Goal: Information Seeking & Learning: Learn about a topic

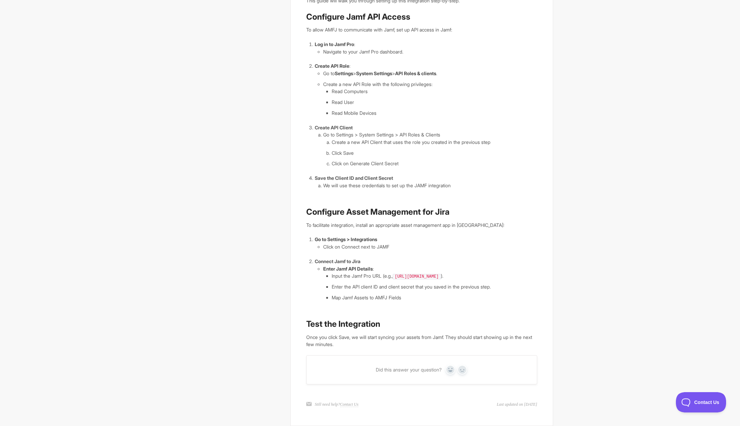
scroll to position [291, 0]
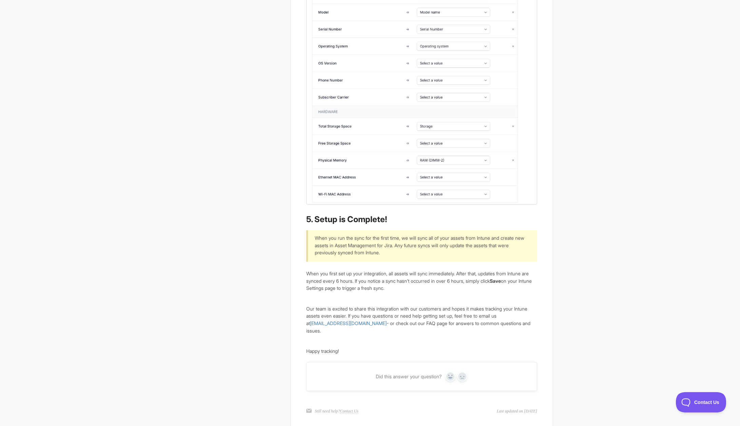
scroll to position [1527, 0]
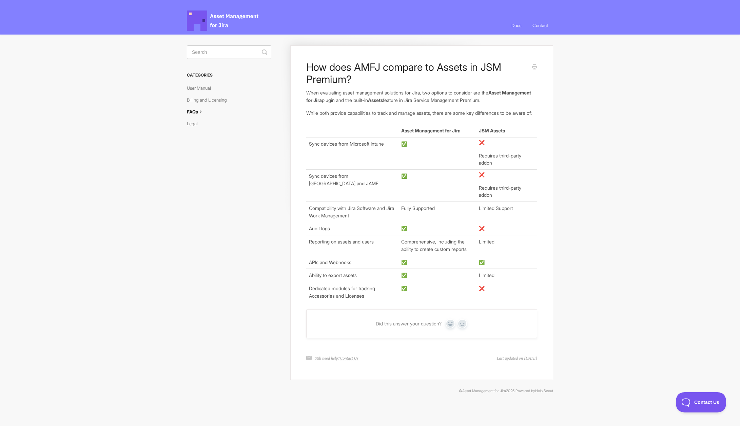
click at [583, 116] on body "Asset Management for Jira Docs Toggle Navigation Docs Contact Contact How does …" at bounding box center [370, 203] width 740 height 406
click at [203, 98] on link "Billing and Licensing" at bounding box center [209, 100] width 45 height 11
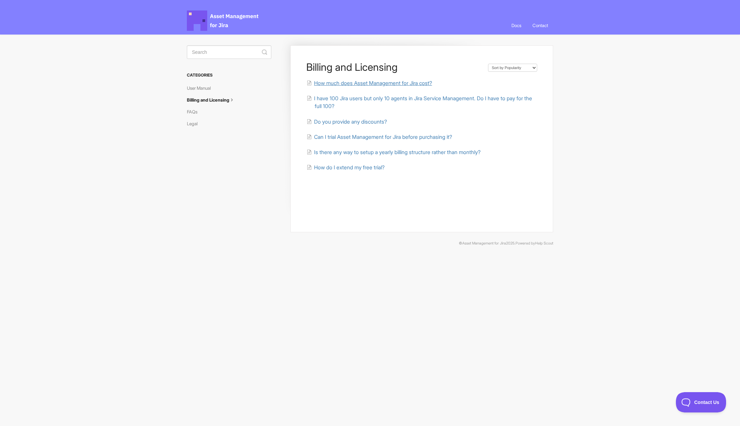
click at [373, 84] on span "How much does Asset Management for Jira cost?" at bounding box center [373, 83] width 118 height 6
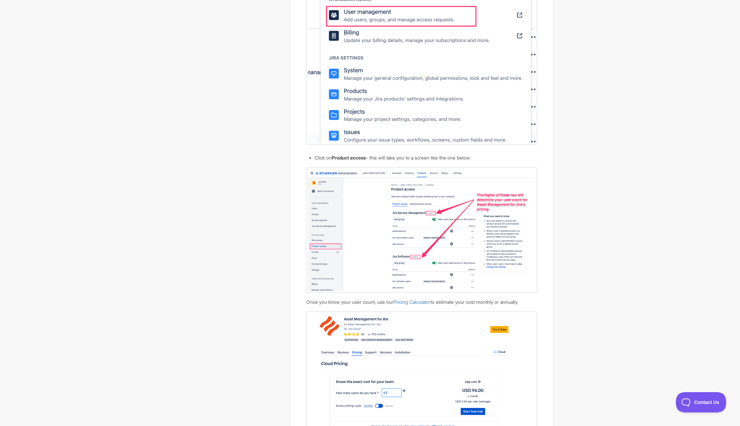
scroll to position [602, 0]
